Goal: Information Seeking & Learning: Learn about a topic

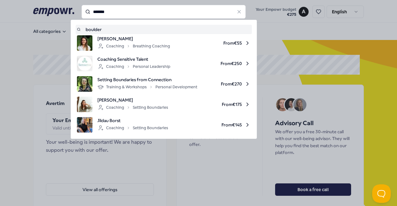
type input "*******"
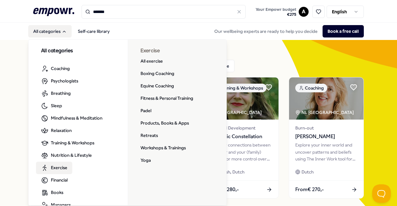
click at [62, 167] on span "Exercise" at bounding box center [59, 167] width 16 height 7
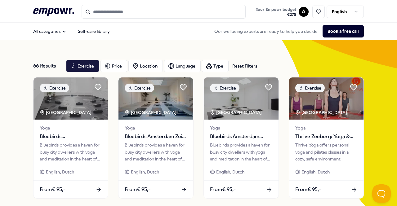
click at [66, 11] on icon at bounding box center [53, 12] width 41 height 8
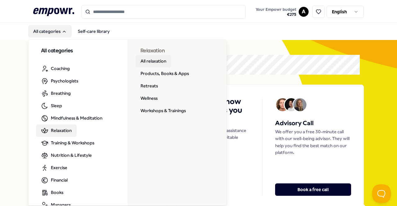
click at [155, 63] on link "All relaxation" at bounding box center [153, 61] width 36 height 12
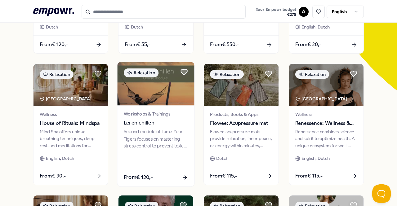
scroll to position [155, 0]
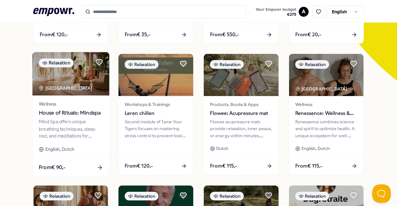
click at [91, 125] on div "Mind Spa offers unique breathing techniques, deep rest, and meditations for men…" at bounding box center [71, 128] width 64 height 21
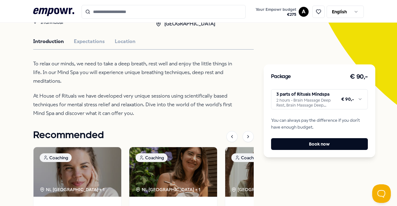
scroll to position [133, 0]
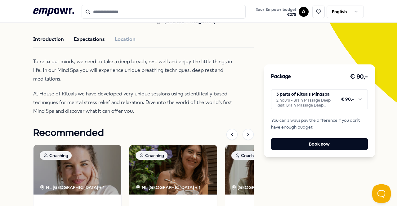
click at [84, 38] on button "Expectations" at bounding box center [89, 39] width 31 height 8
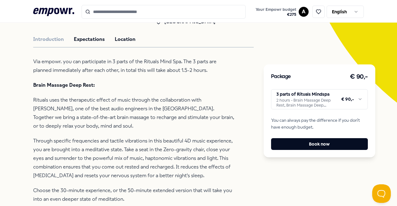
scroll to position [102, 0]
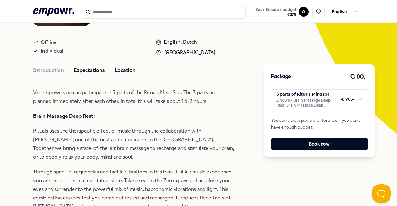
click at [115, 72] on button "Location" at bounding box center [125, 70] width 21 height 8
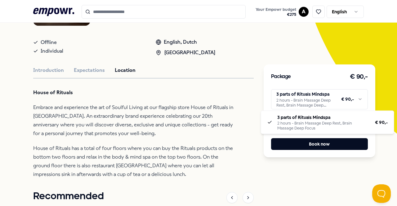
click at [356, 101] on html ".empowr-logo_svg__cls-1{fill:#03032f} Your Empowr budget € 275 A English All ca…" at bounding box center [198, 103] width 397 height 206
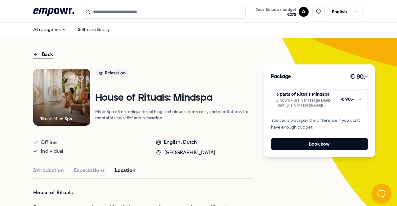
scroll to position [0, 0]
